Goal: Navigation & Orientation: Find specific page/section

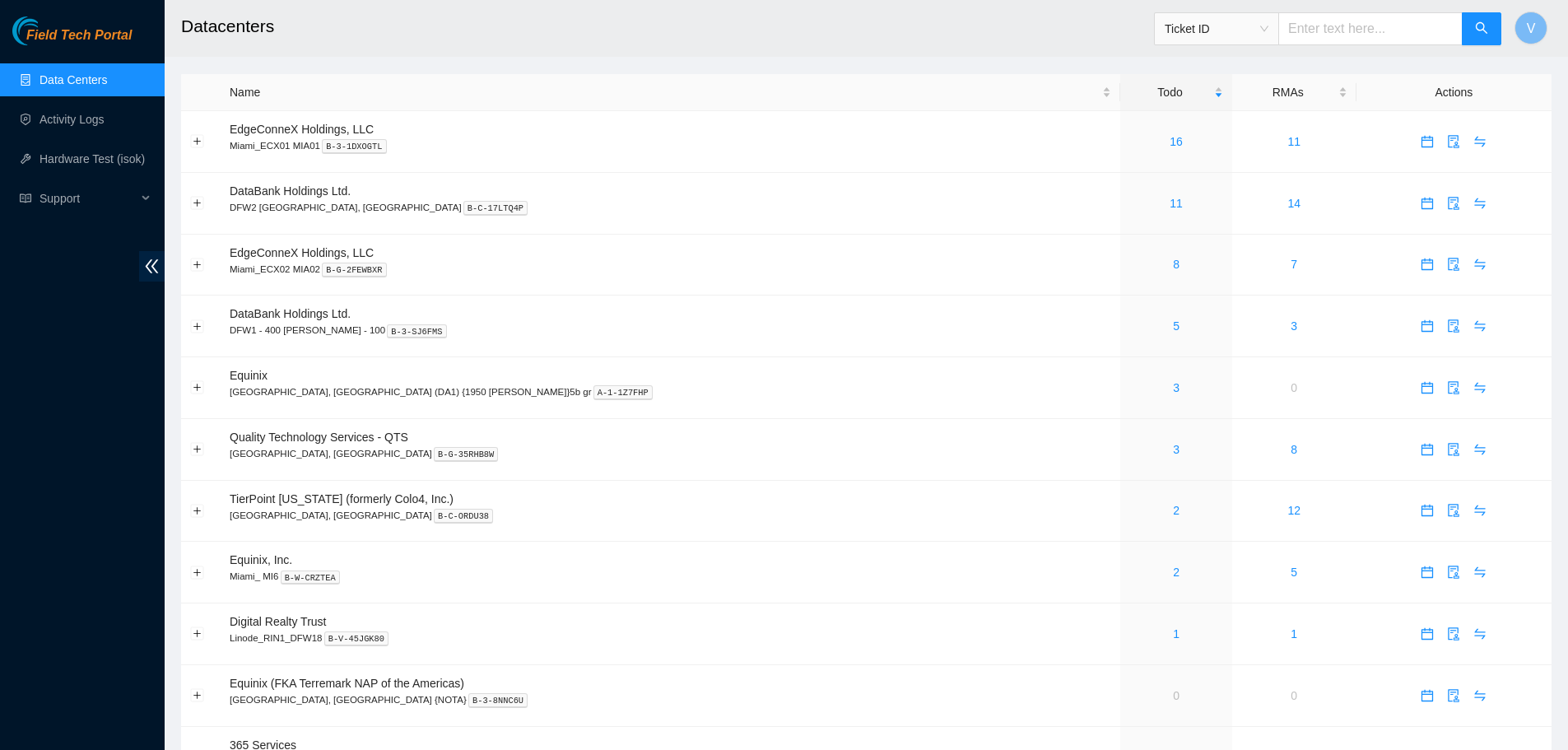
click at [107, 81] on link "Data Centers" at bounding box center [73, 80] width 67 height 13
click at [1173, 327] on link "5" at bounding box center [1176, 326] width 7 height 13
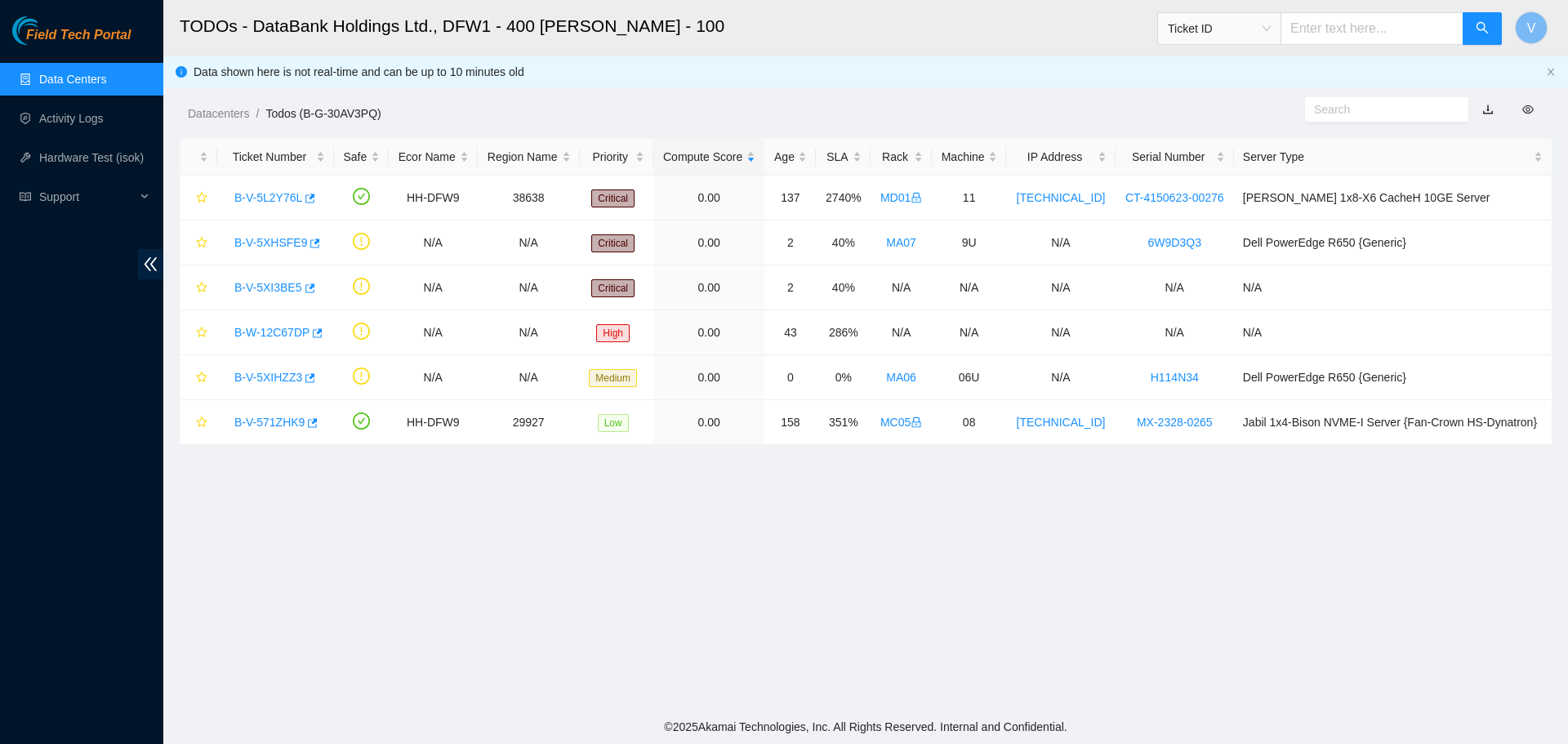
click at [607, 542] on main "TODOs - DataBank Holdings Ltd., DFW1 - 400 S. Akard - 100 Ticket ID V Data show…" at bounding box center [866, 354] width 1405 height 710
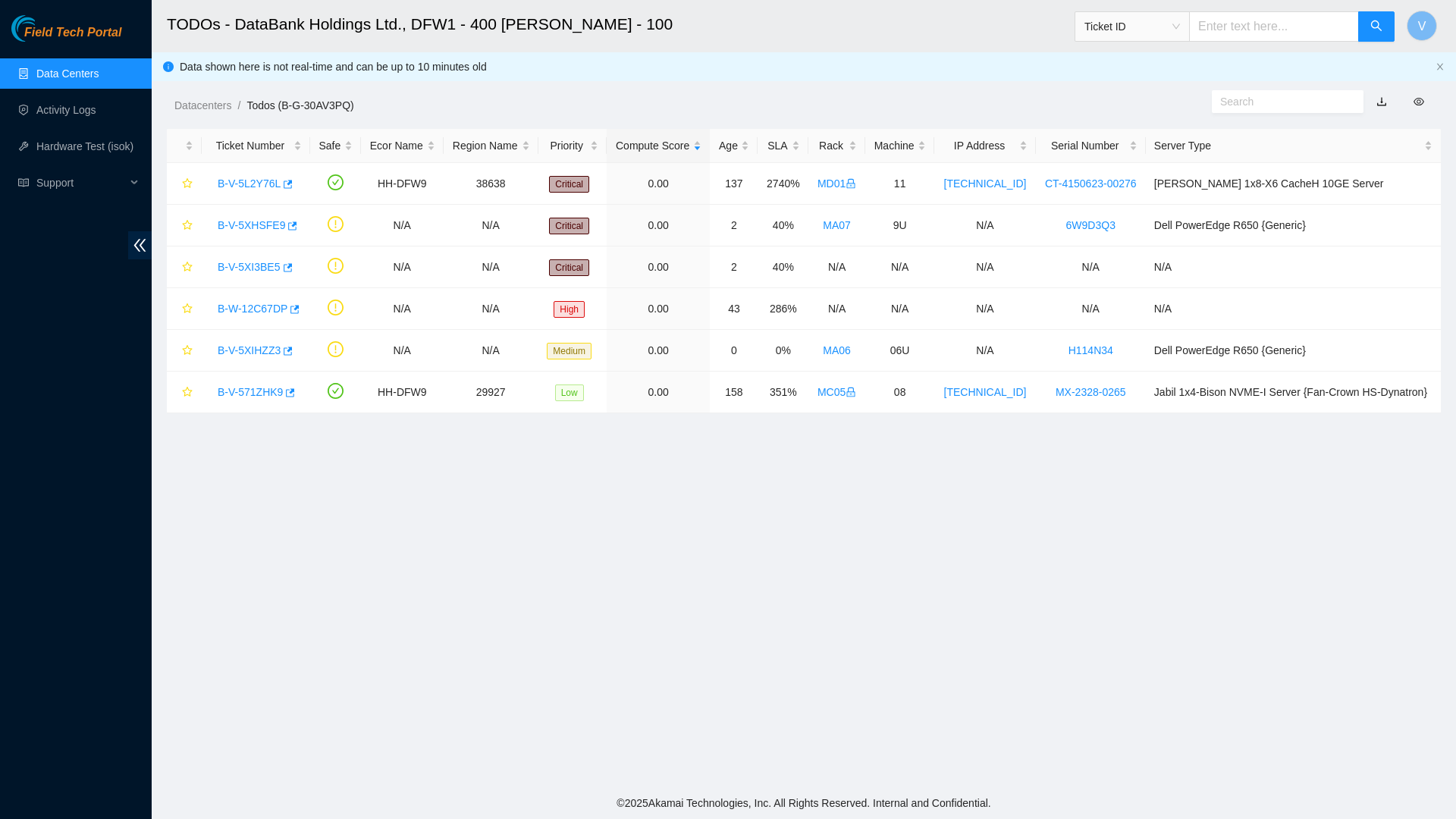
click at [1166, 499] on main "TODOs - DataBank Holdings Ltd., DFW1 - 400 S. Akard - 100 Ticket ID V Data show…" at bounding box center [804, 394] width 1305 height 787
click at [67, 71] on link "Data Centers" at bounding box center [68, 74] width 62 height 12
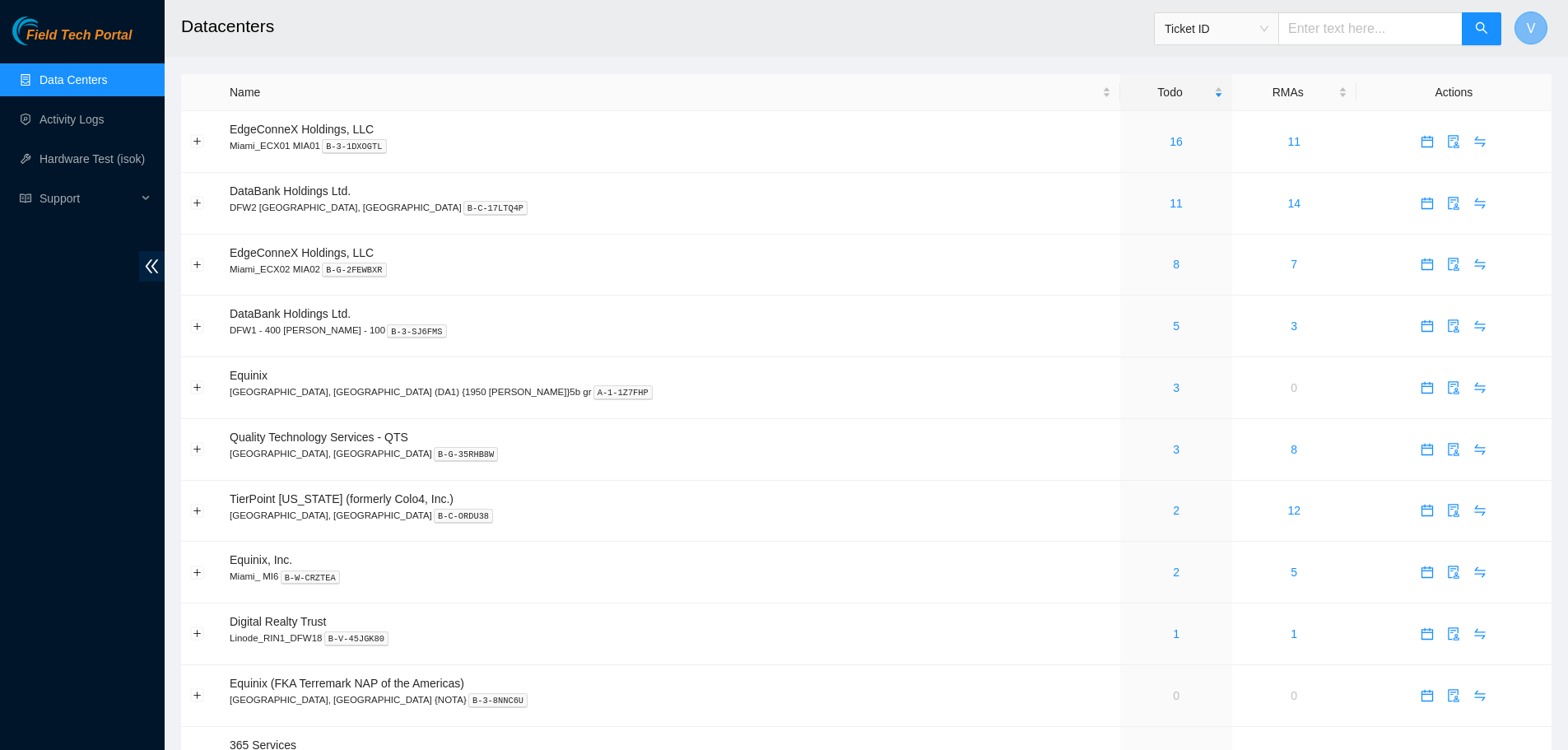
click at [1540, 24] on button "V" at bounding box center [1530, 28] width 33 height 33
click at [388, 21] on h2 "Datacenters" at bounding box center [719, 26] width 1075 height 53
click at [99, 85] on link "Data Centers" at bounding box center [73, 80] width 67 height 13
click at [1537, 26] on button "V" at bounding box center [1530, 28] width 33 height 33
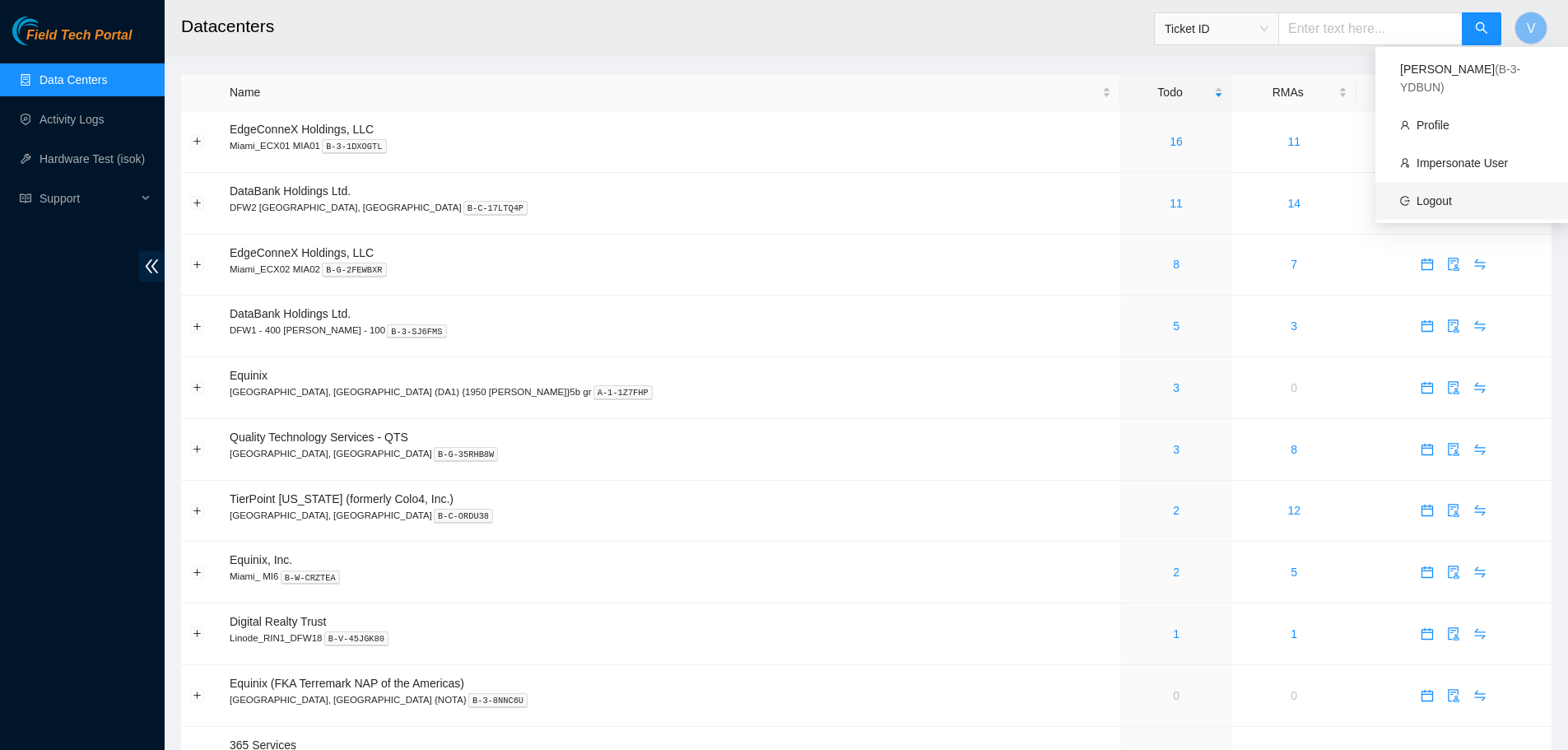
click at [1432, 195] on link "Logout" at bounding box center [1434, 201] width 35 height 13
